Goal: Information Seeking & Learning: Understand process/instructions

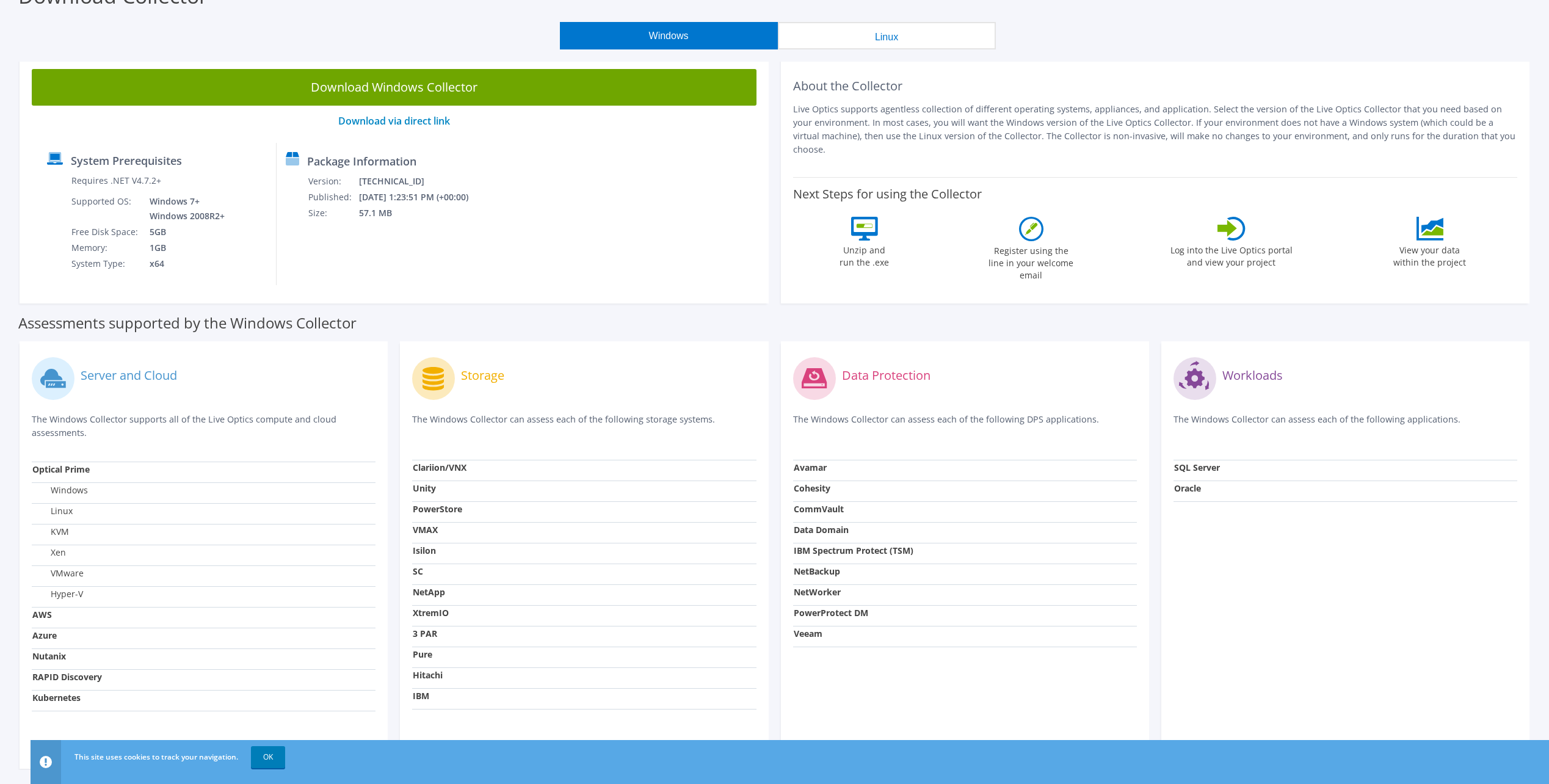
scroll to position [123, 0]
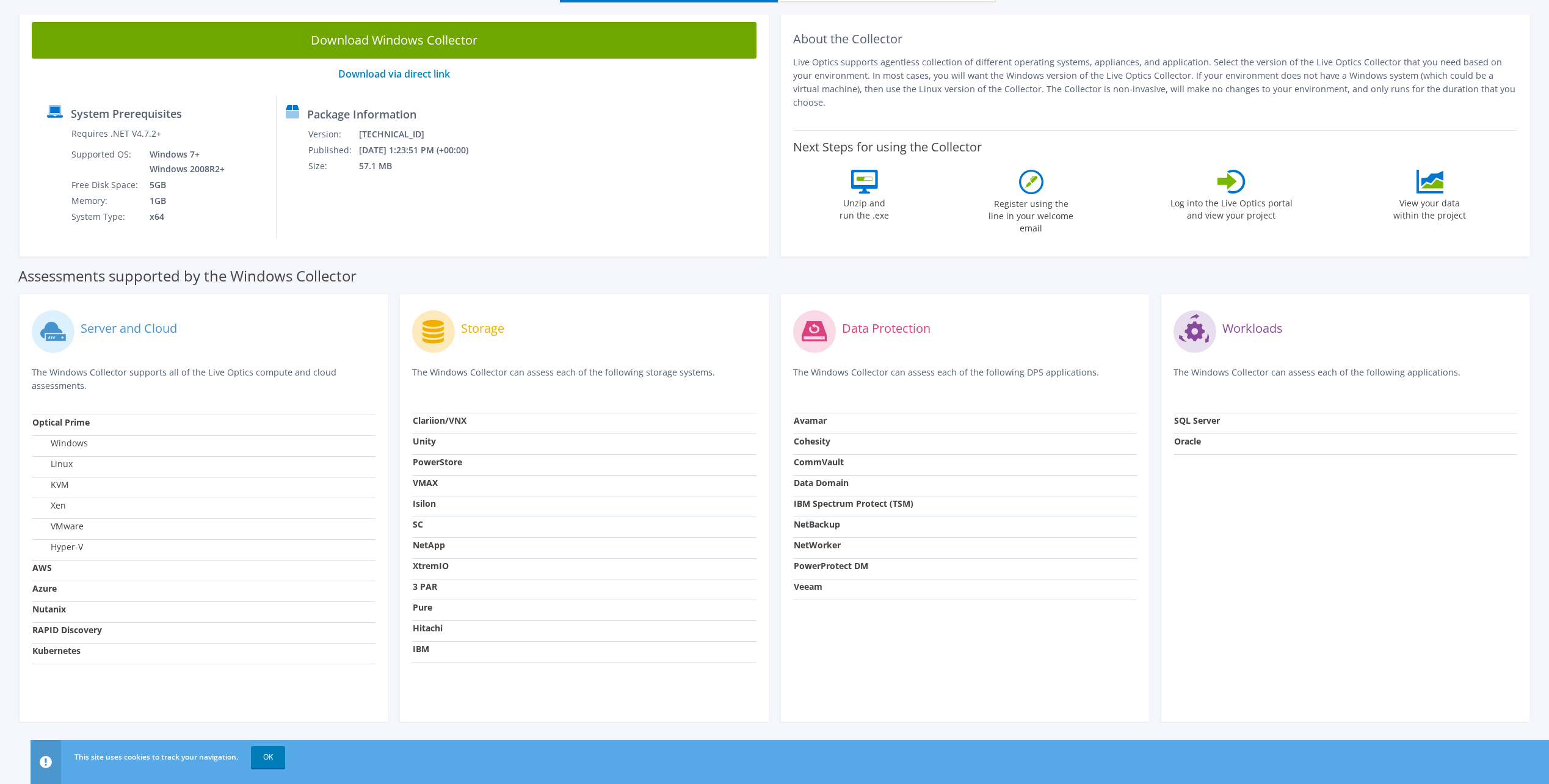
click at [664, 195] on div "System Prerequisites Requires .NET V4.7.2+ Supported OS: Windows 7+ Windows 200…" at bounding box center [394, 167] width 713 height 142
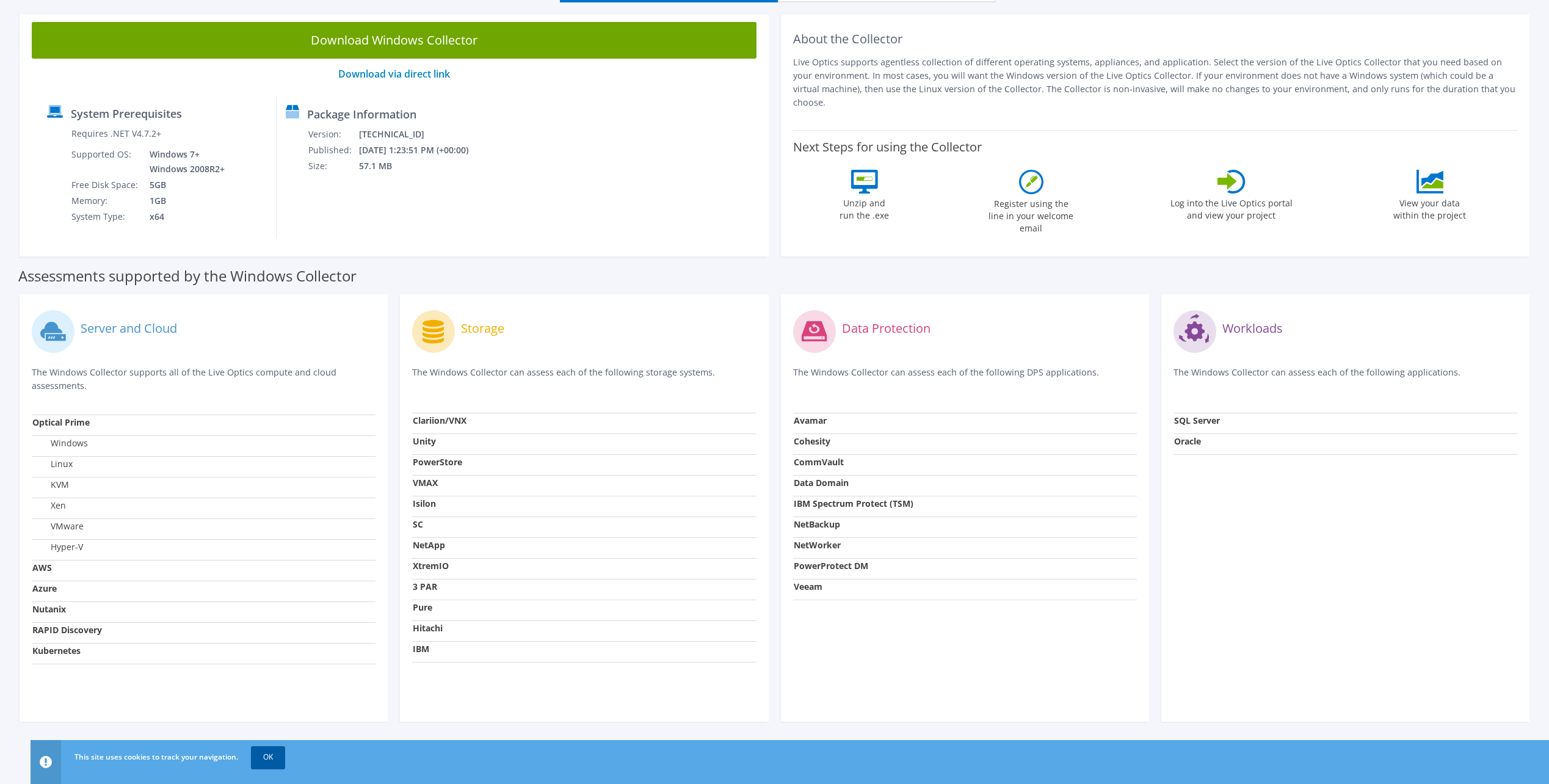
click at [277, 759] on link "OK" at bounding box center [268, 757] width 34 height 22
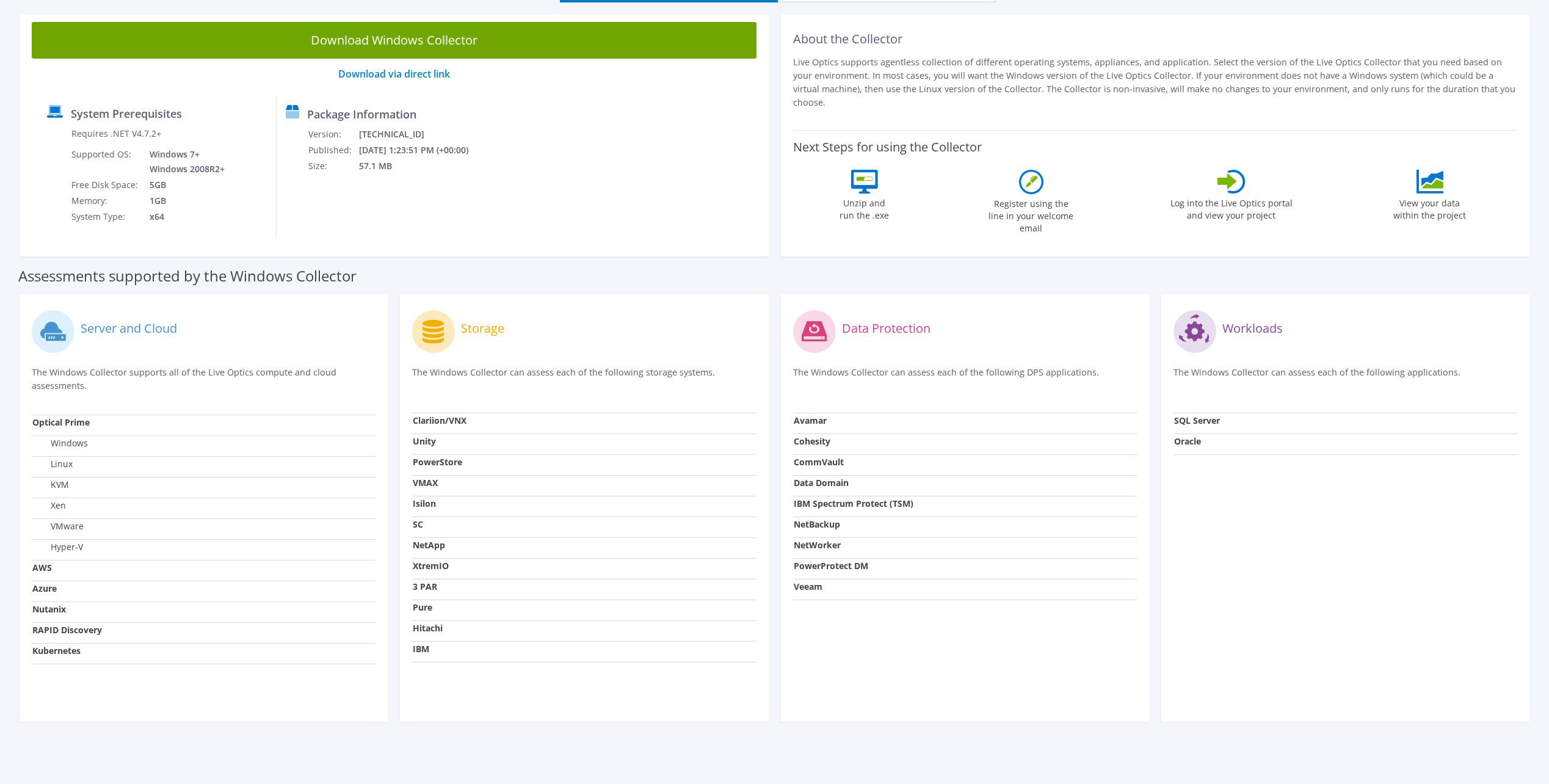
drag, startPoint x: 619, startPoint y: 160, endPoint x: 632, endPoint y: 188, distance: 30.9
click at [626, 167] on div "System Prerequisites Requires .NET V4.7.2+ Supported OS: Windows 7+ Windows 200…" at bounding box center [394, 167] width 713 height 142
click at [632, 194] on div "System Prerequisites Requires .NET V4.7.2+ Supported OS: Windows 7+ Windows 200…" at bounding box center [394, 167] width 713 height 142
click at [633, 194] on div "System Prerequisites Requires .NET V4.7.2+ Supported OS: Windows 7+ Windows 200…" at bounding box center [394, 167] width 713 height 142
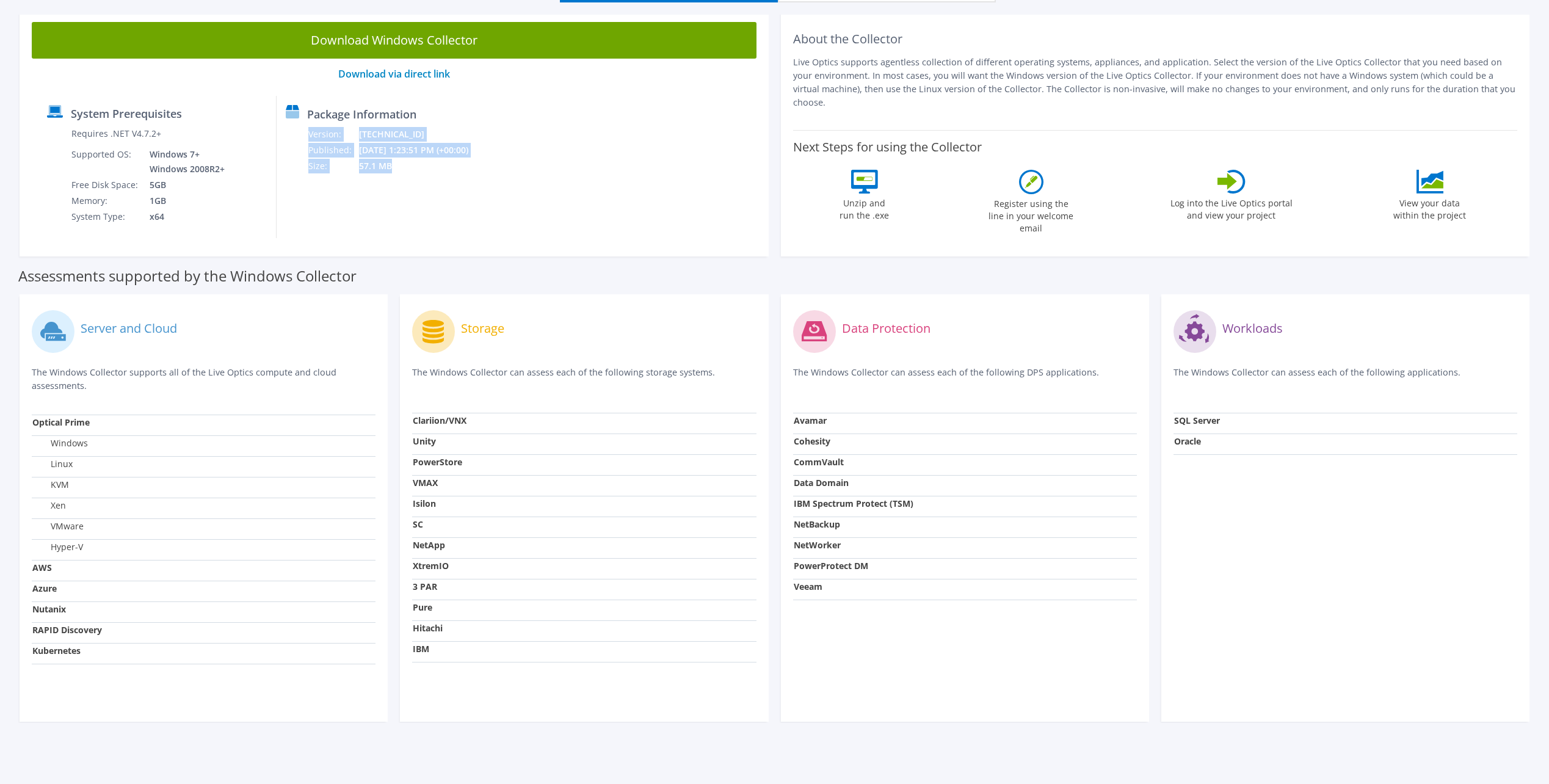
click at [633, 194] on div "System Prerequisites Requires .NET V4.7.2+ Supported OS: Windows 7+ Windows 200…" at bounding box center [394, 167] width 713 height 142
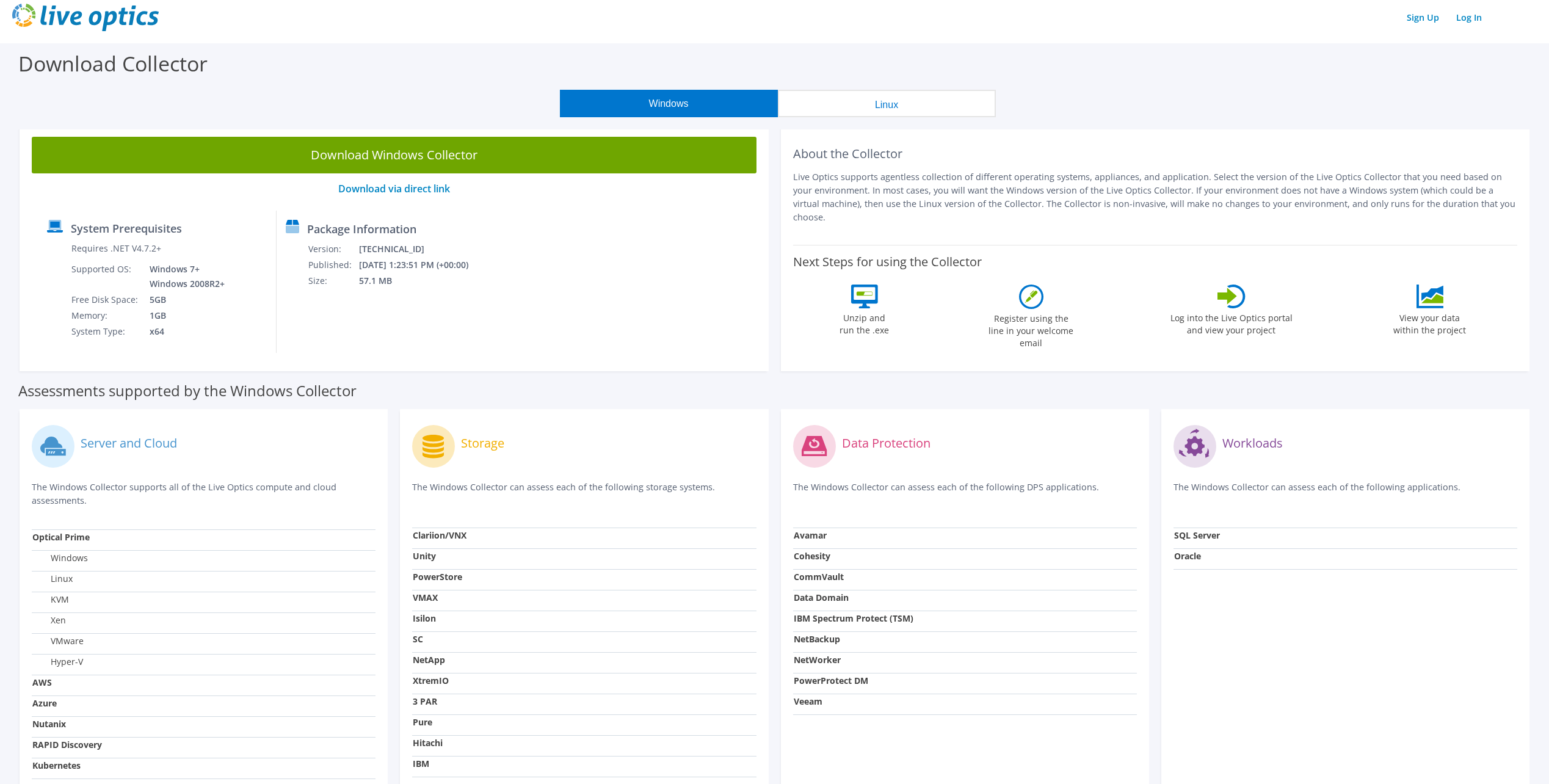
scroll to position [0, 0]
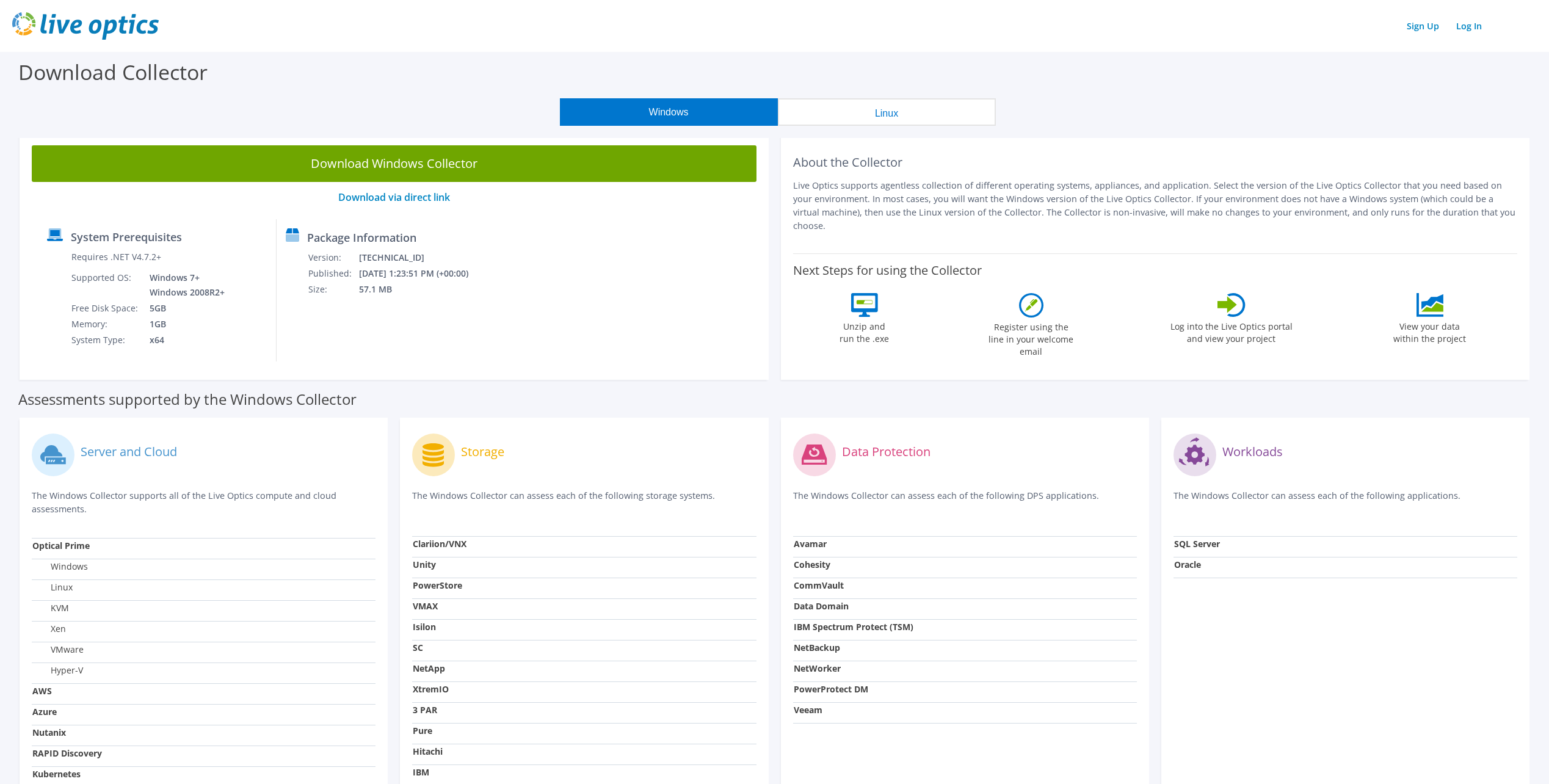
click at [938, 114] on button "Linux" at bounding box center [887, 112] width 218 height 27
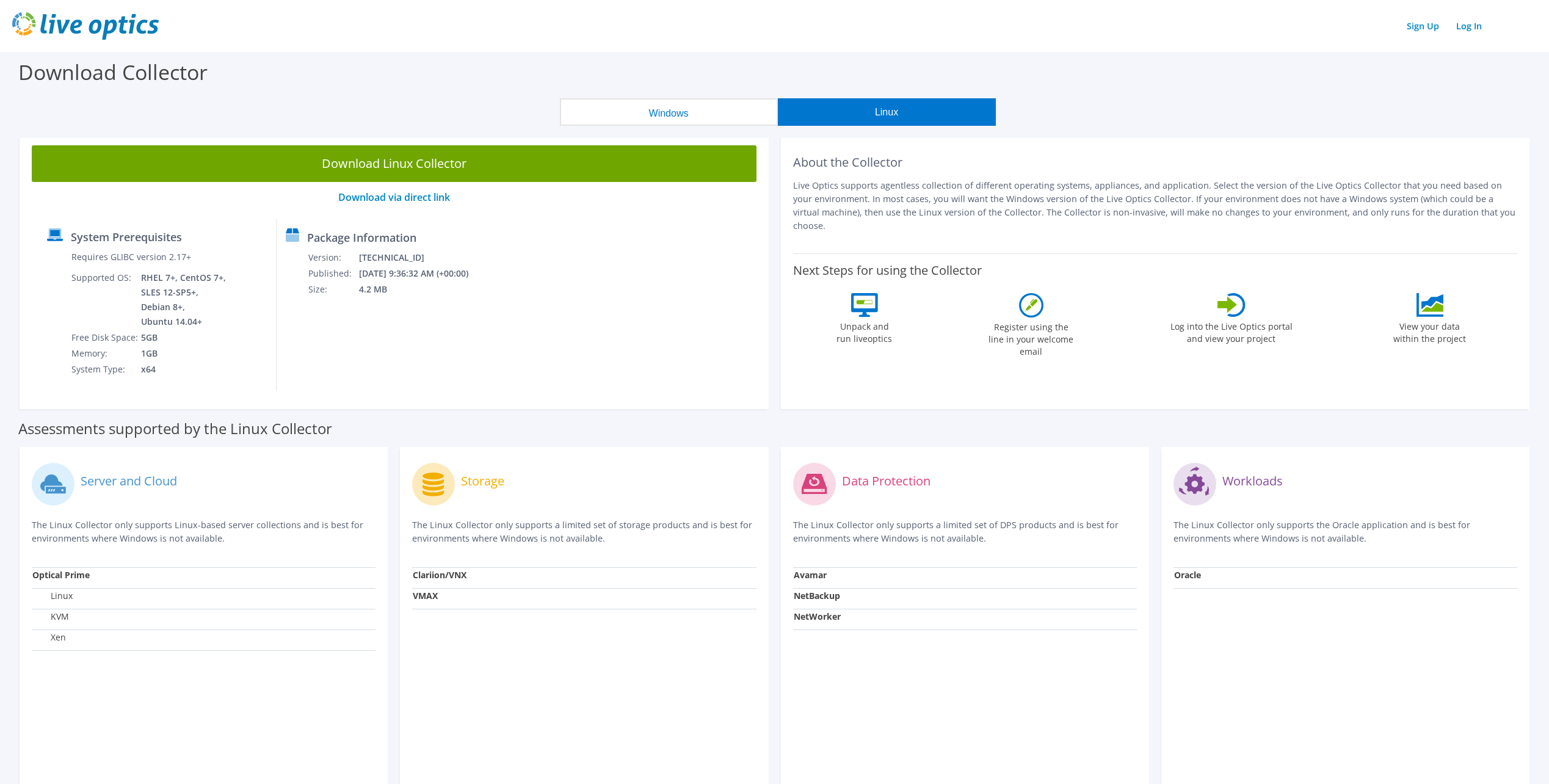
click at [708, 120] on button "Windows" at bounding box center [669, 112] width 218 height 27
